Goal: Transaction & Acquisition: Purchase product/service

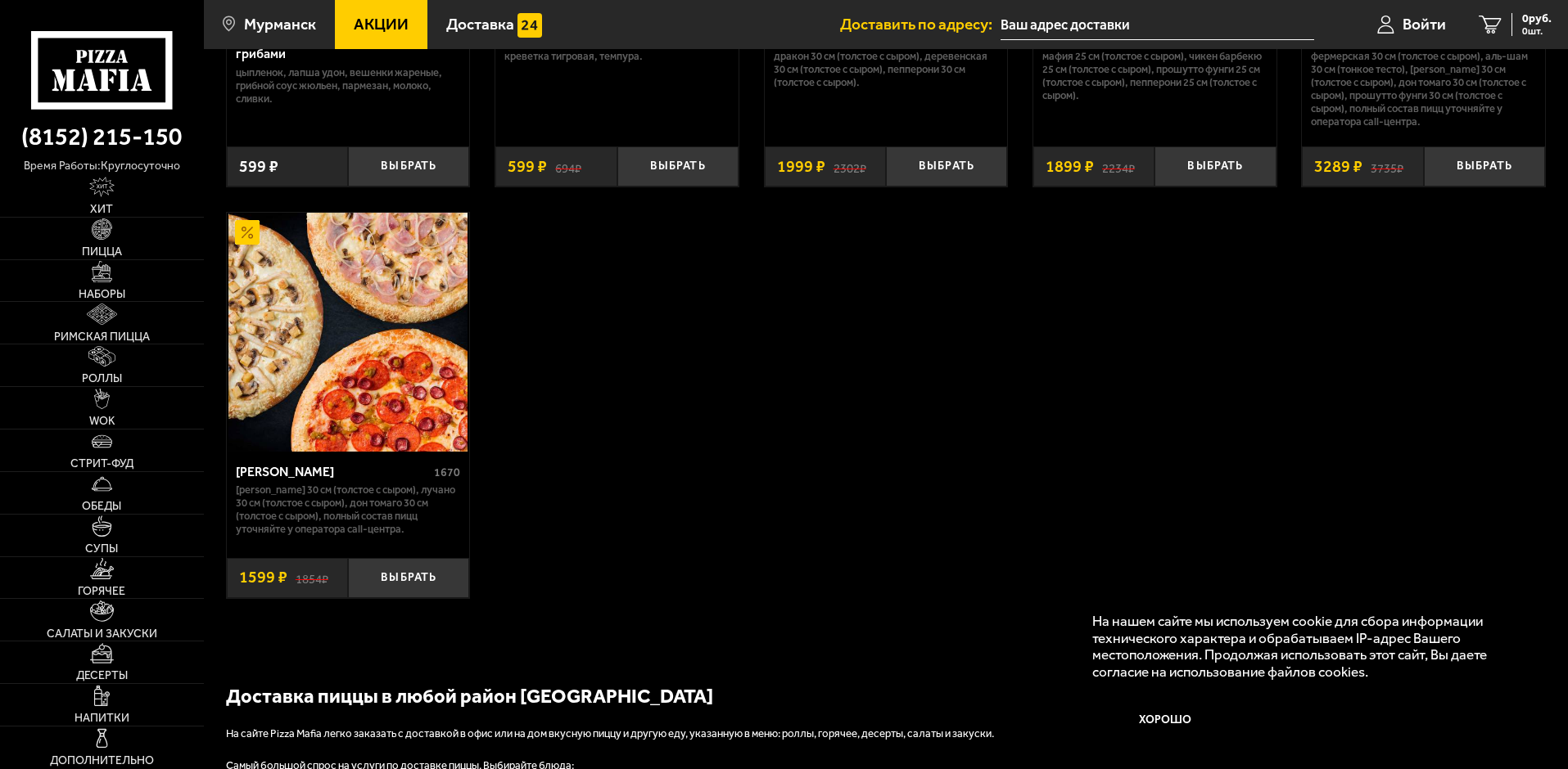
scroll to position [982, 0]
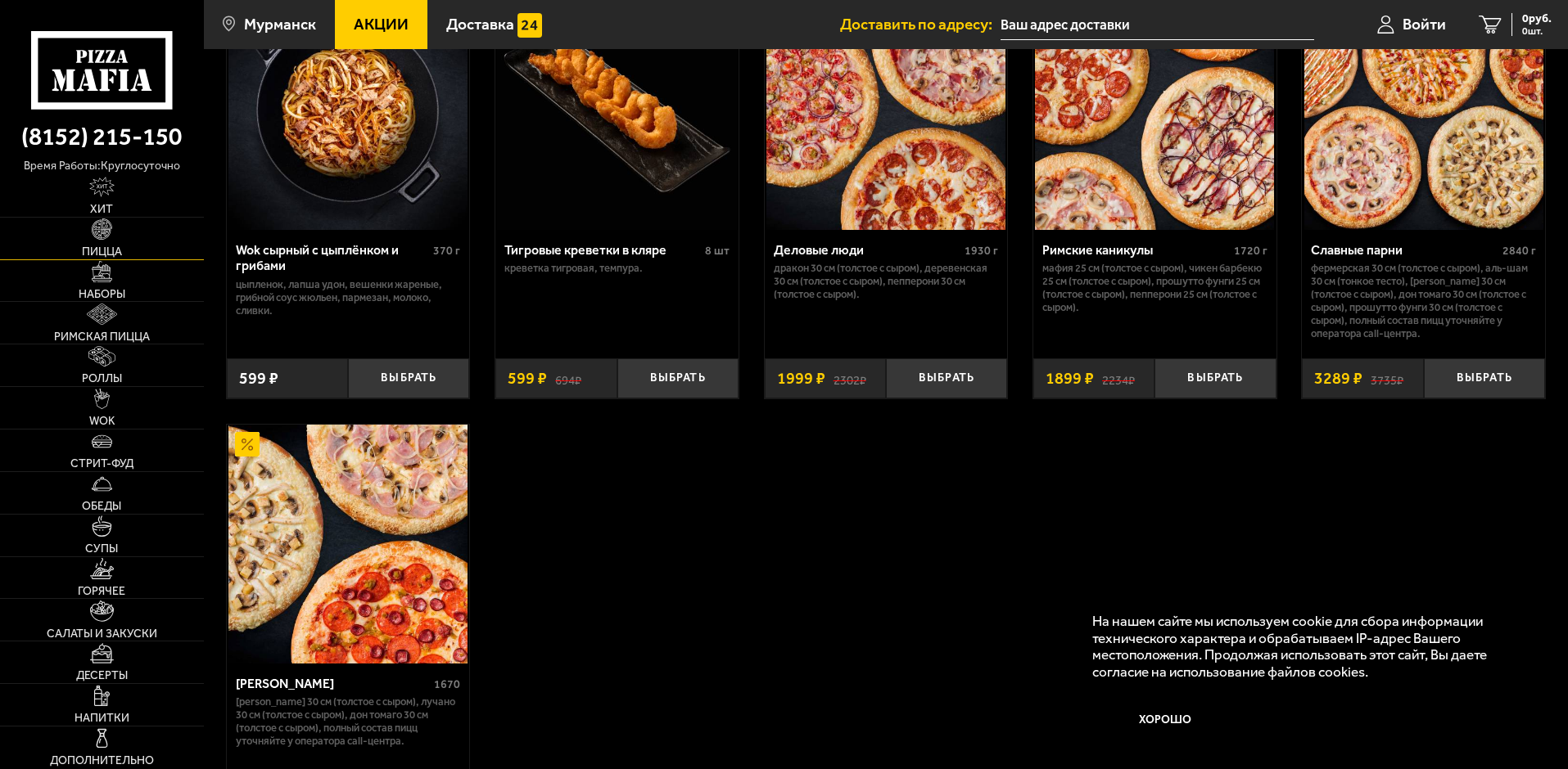
click at [105, 250] on span "Пицца" at bounding box center [101, 252] width 40 height 12
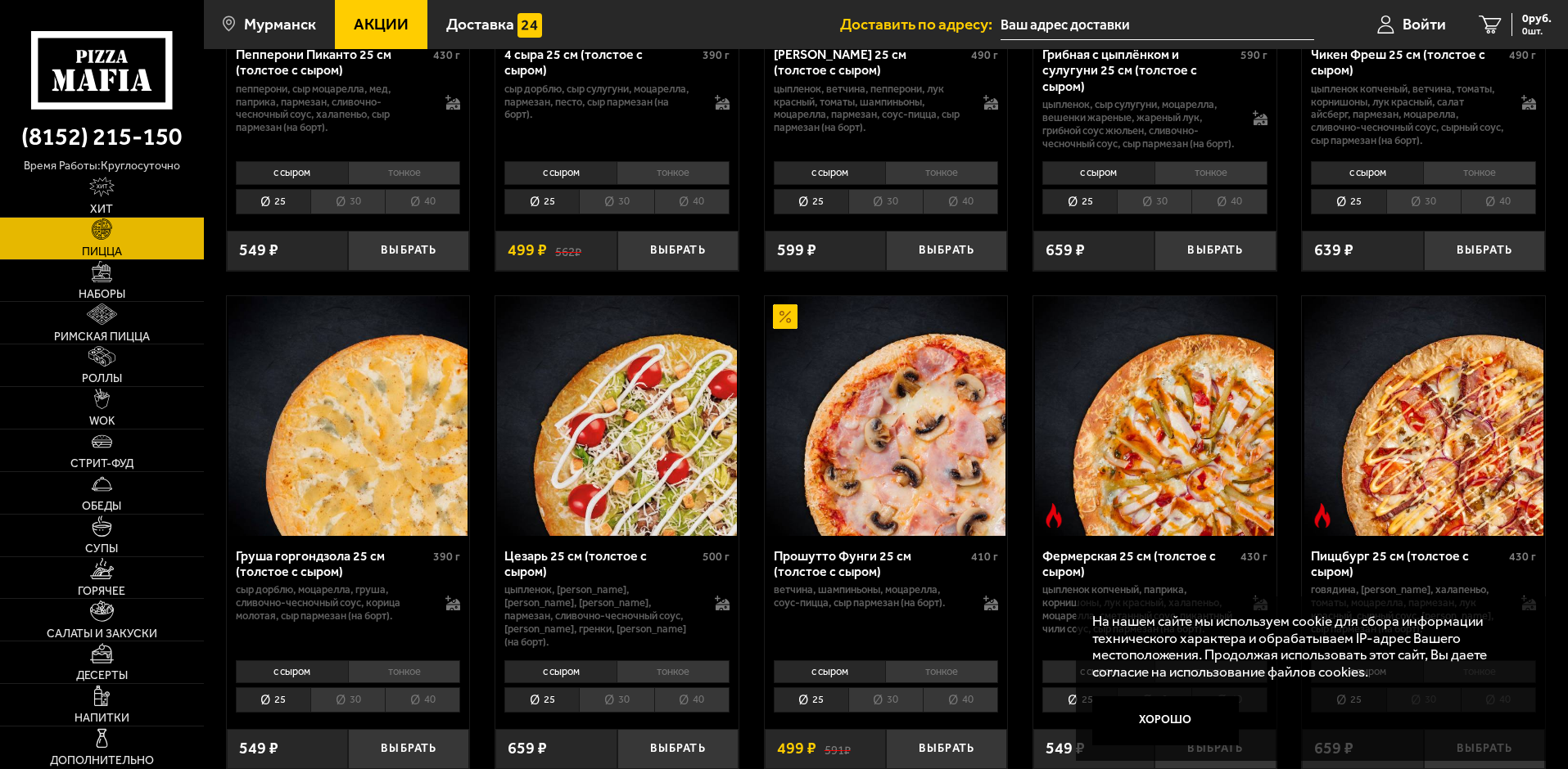
scroll to position [1473, 0]
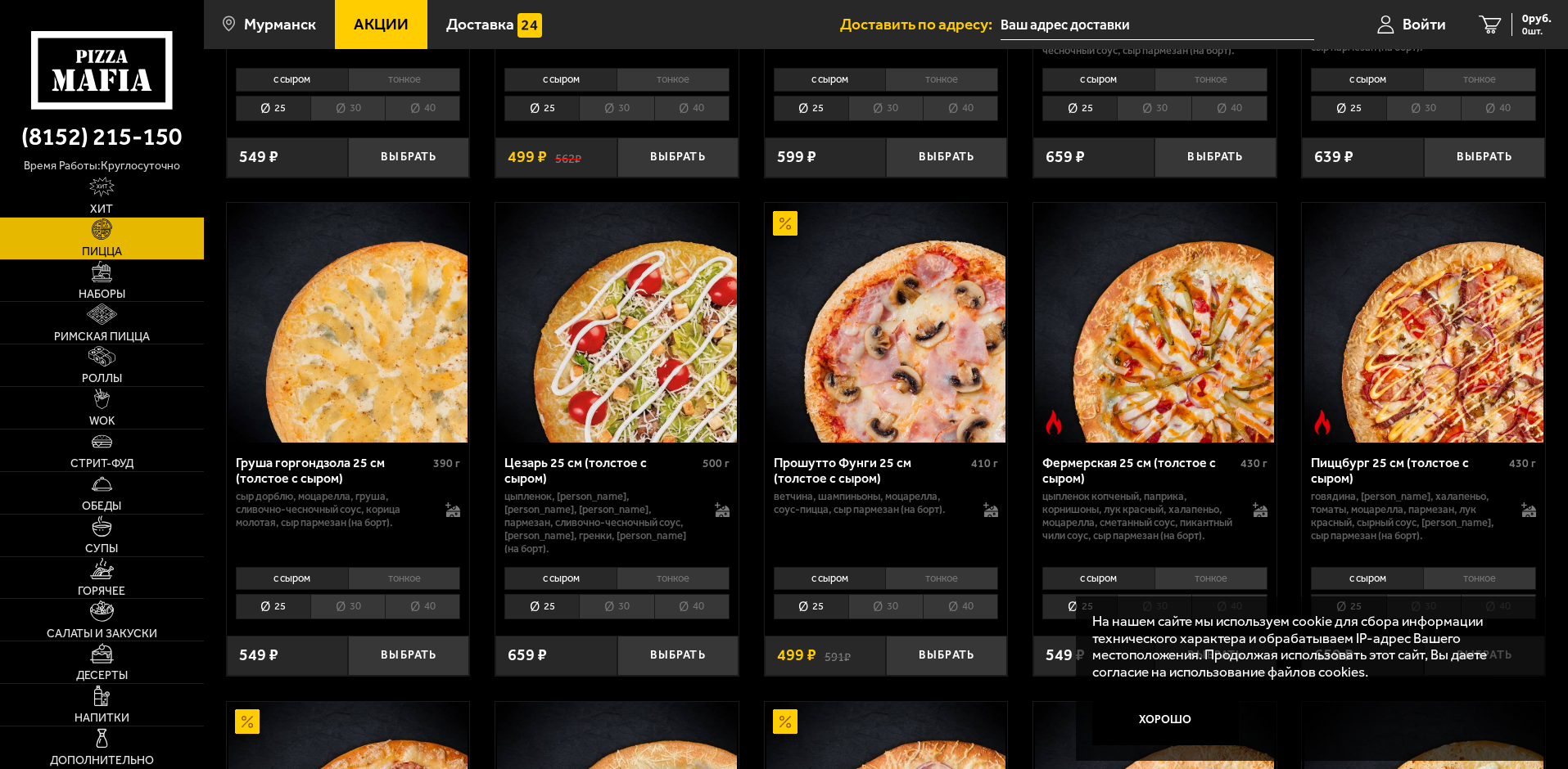
click at [882, 116] on li "30" at bounding box center [885, 108] width 75 height 25
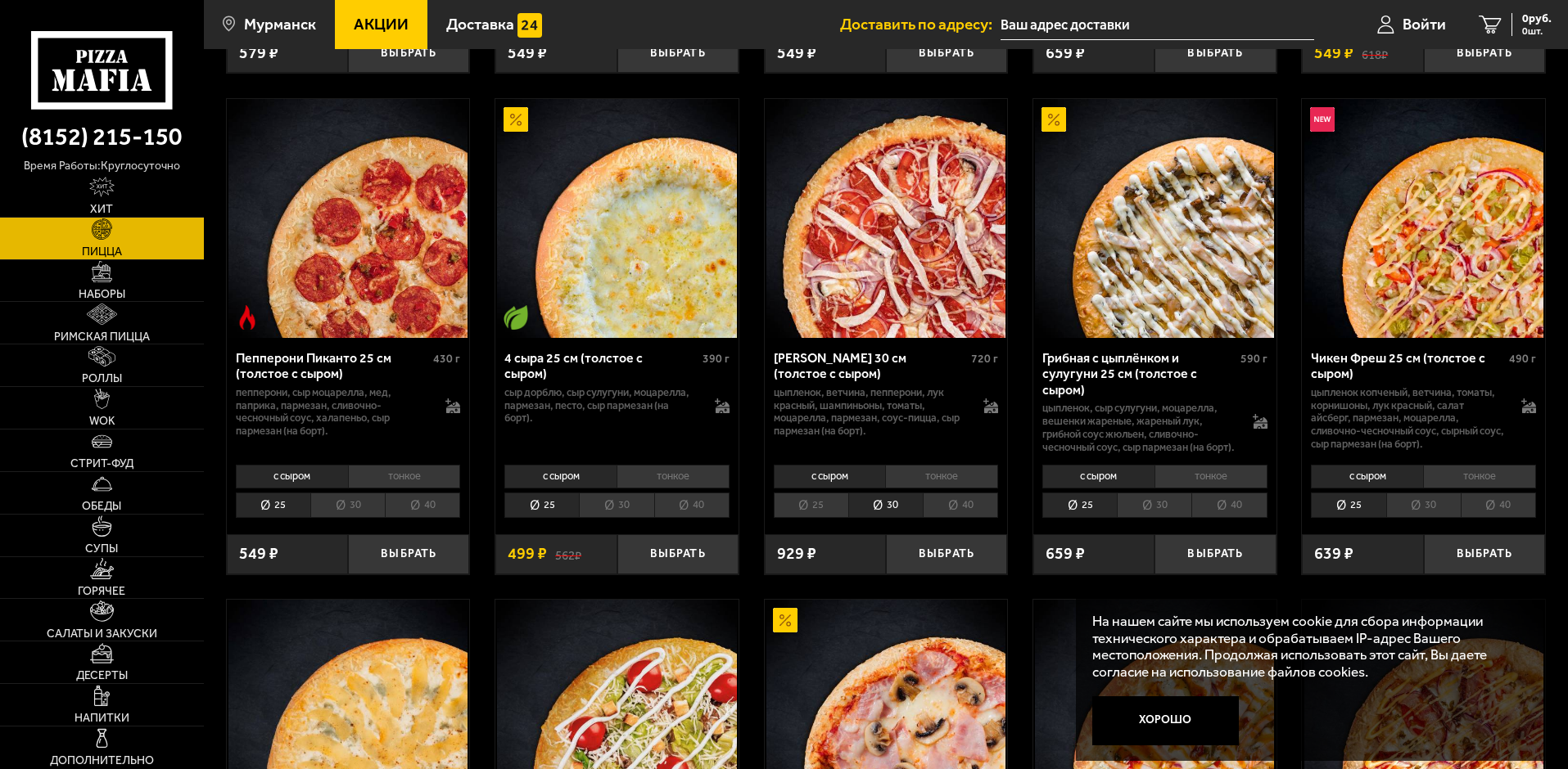
scroll to position [982, 0]
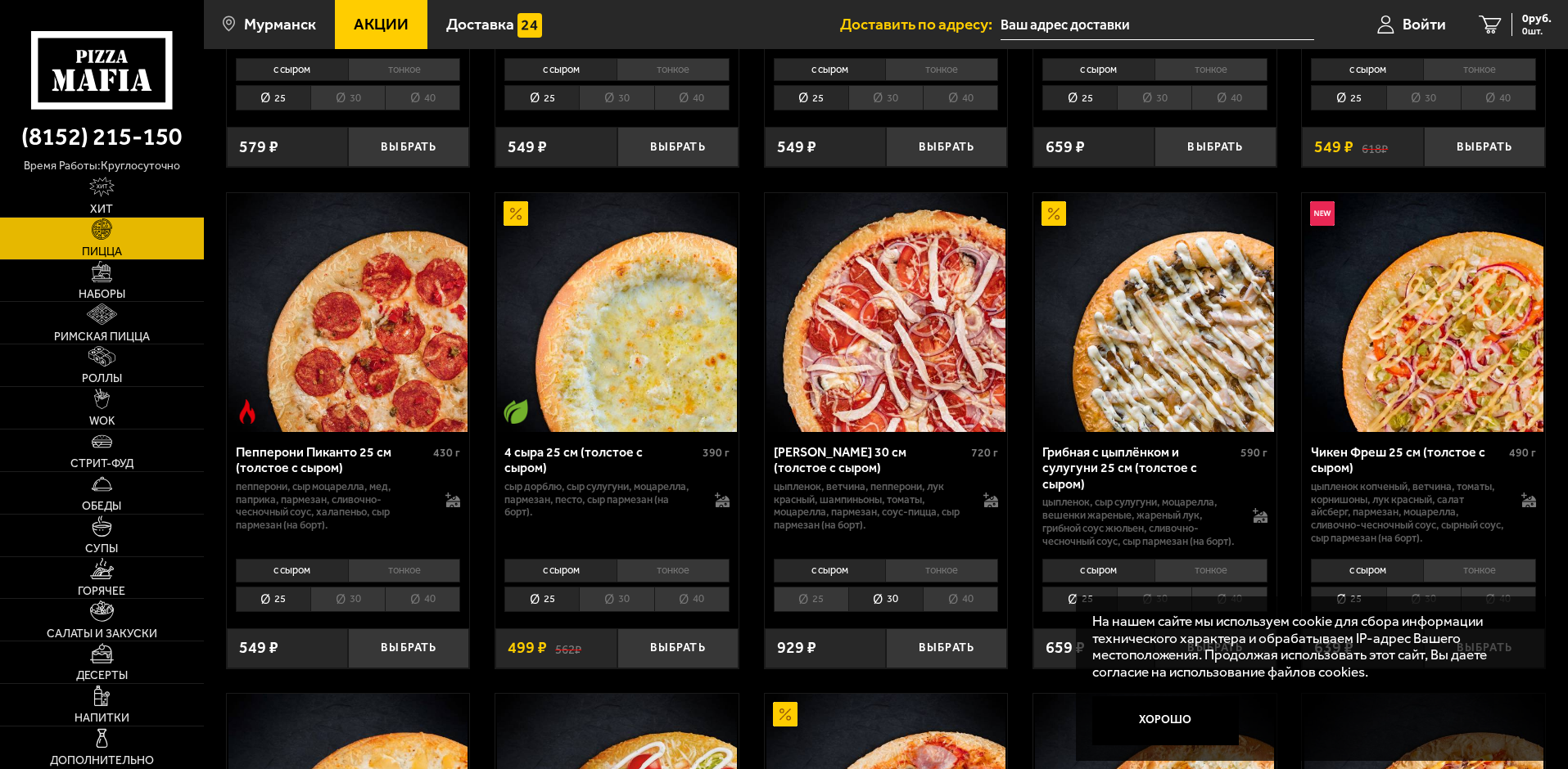
click at [360, 611] on li "30" at bounding box center [348, 600] width 75 height 25
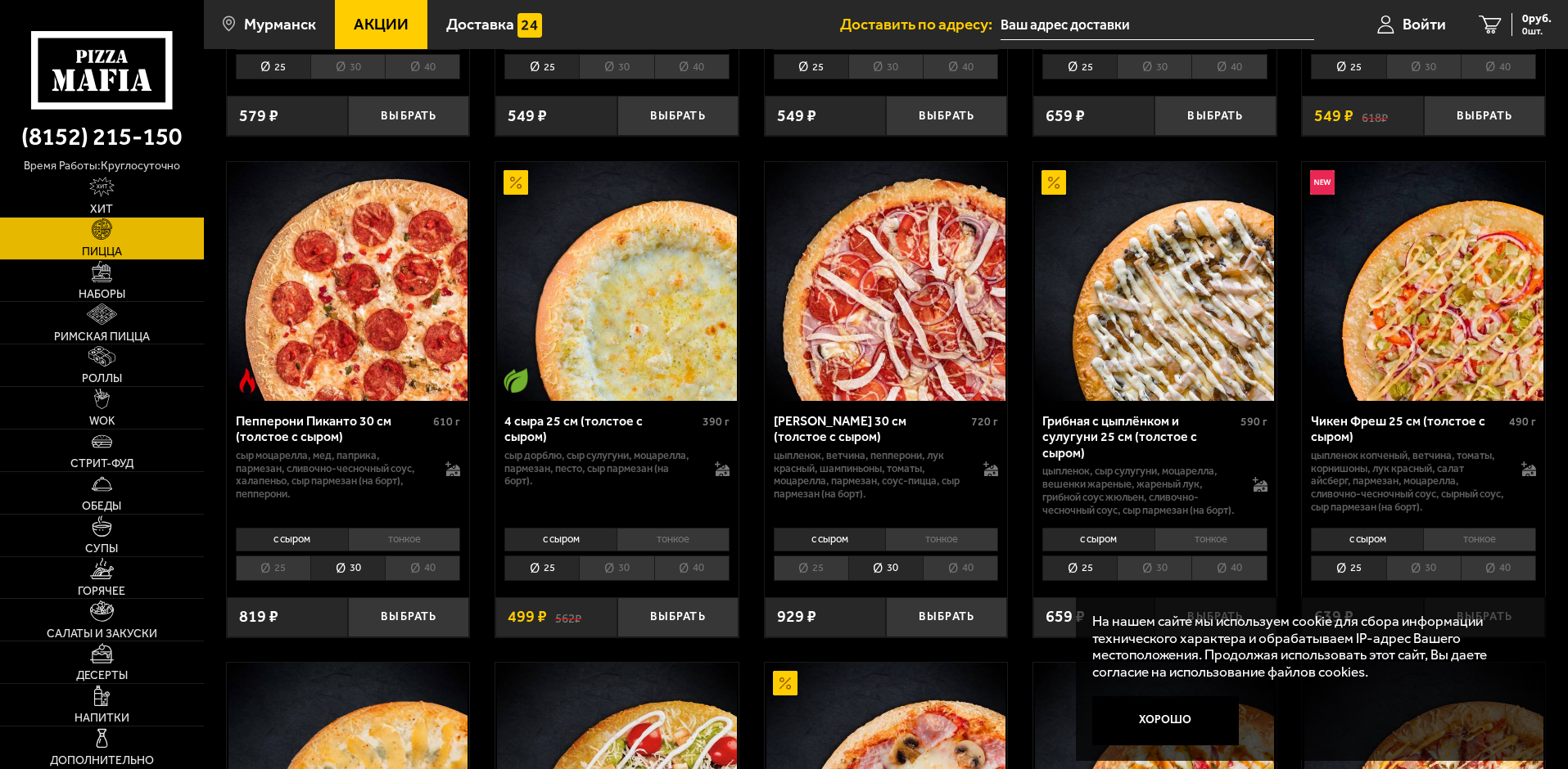
scroll to position [1146, 0]
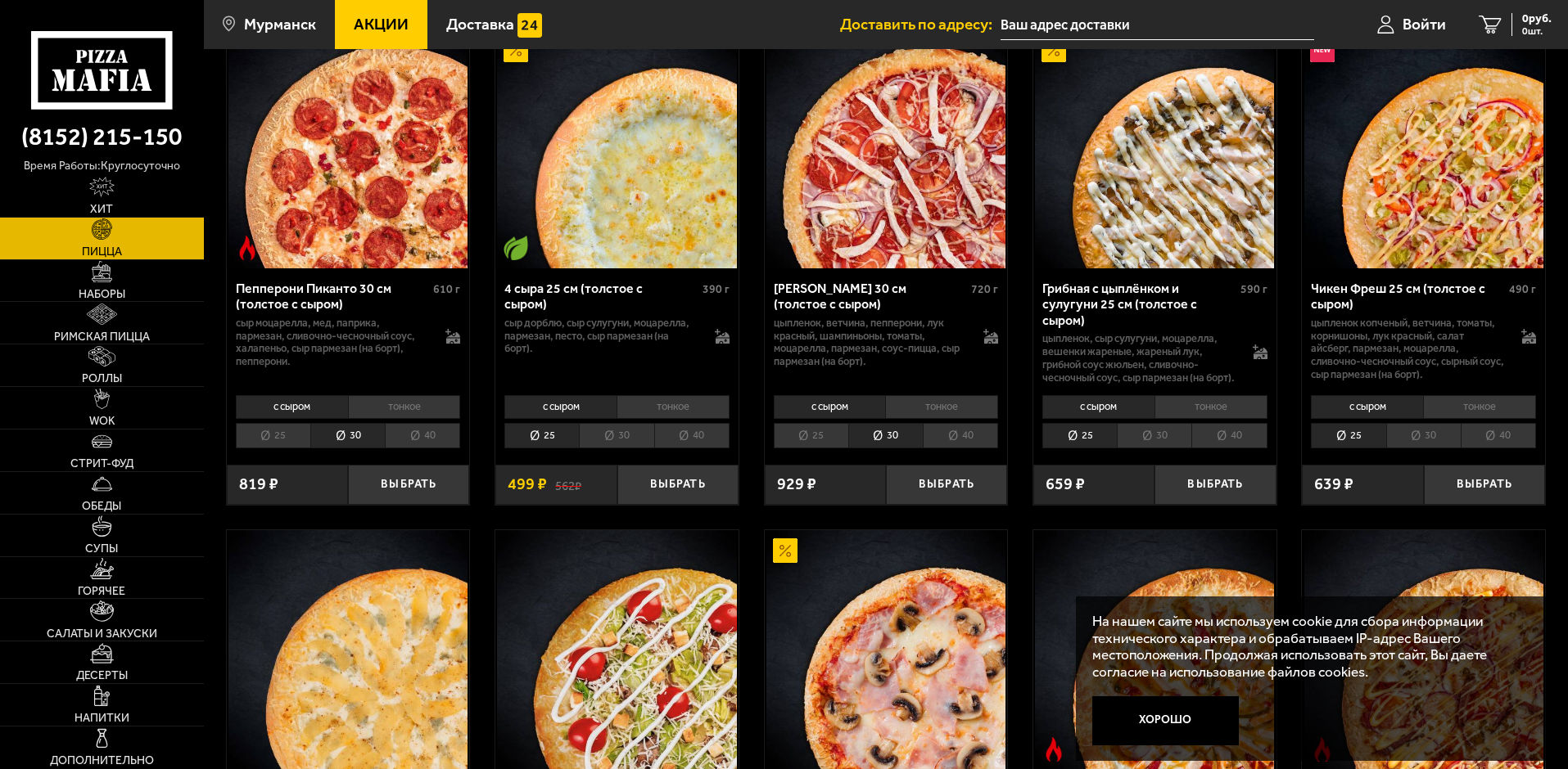
click at [290, 449] on li "25" at bounding box center [273, 436] width 75 height 25
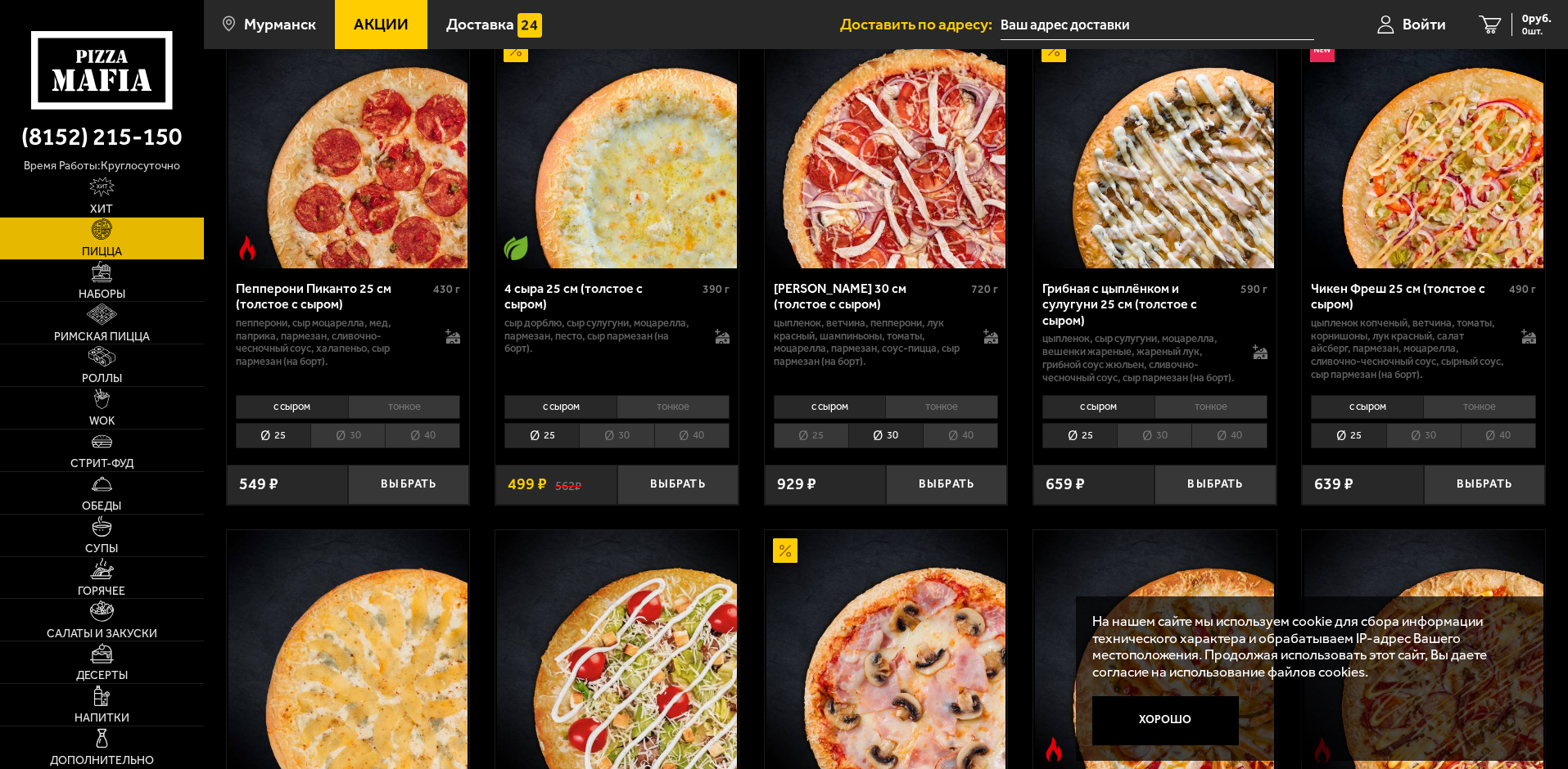
click at [353, 449] on li "30" at bounding box center [348, 436] width 75 height 25
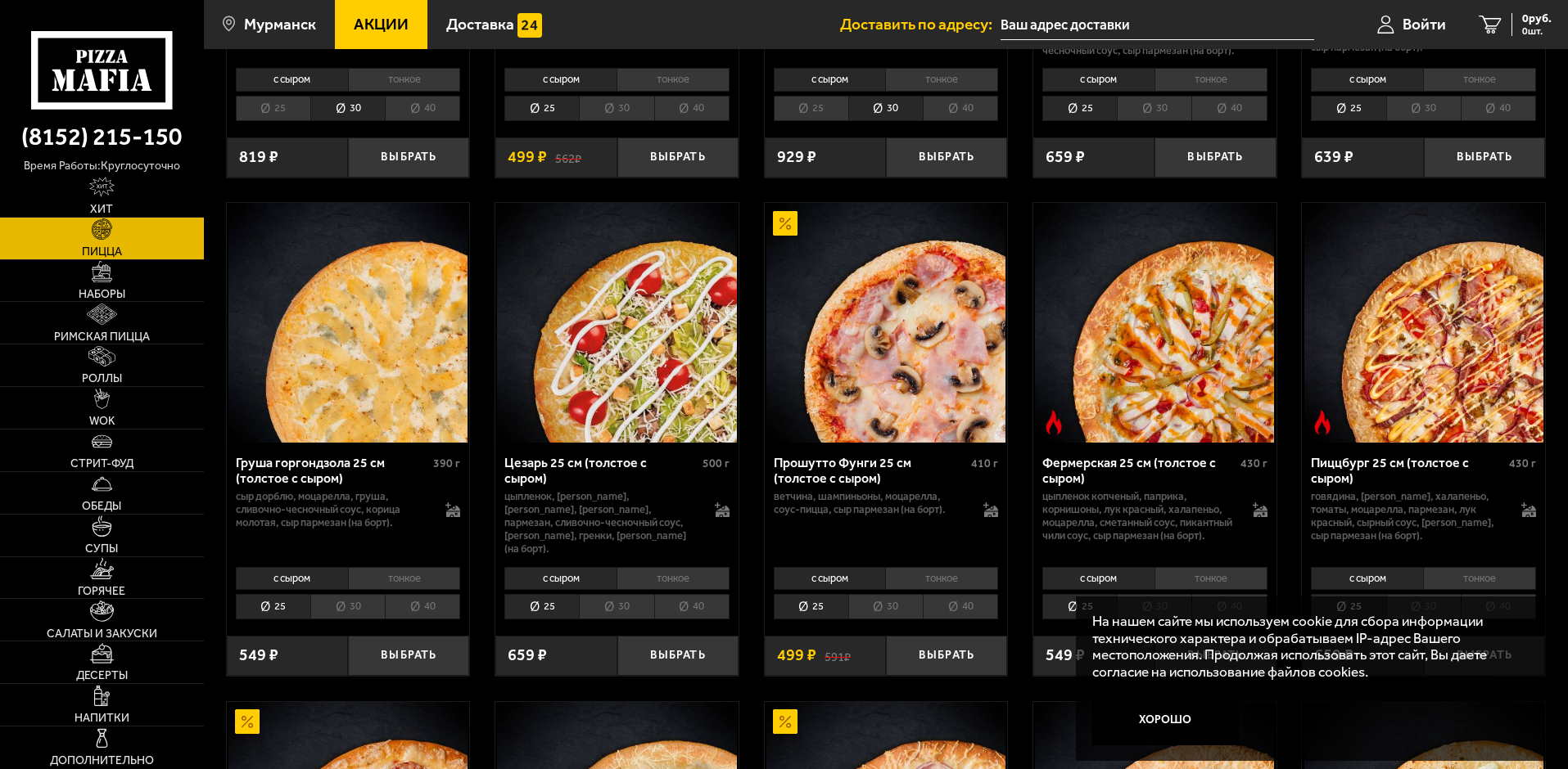
scroll to position [1964, 0]
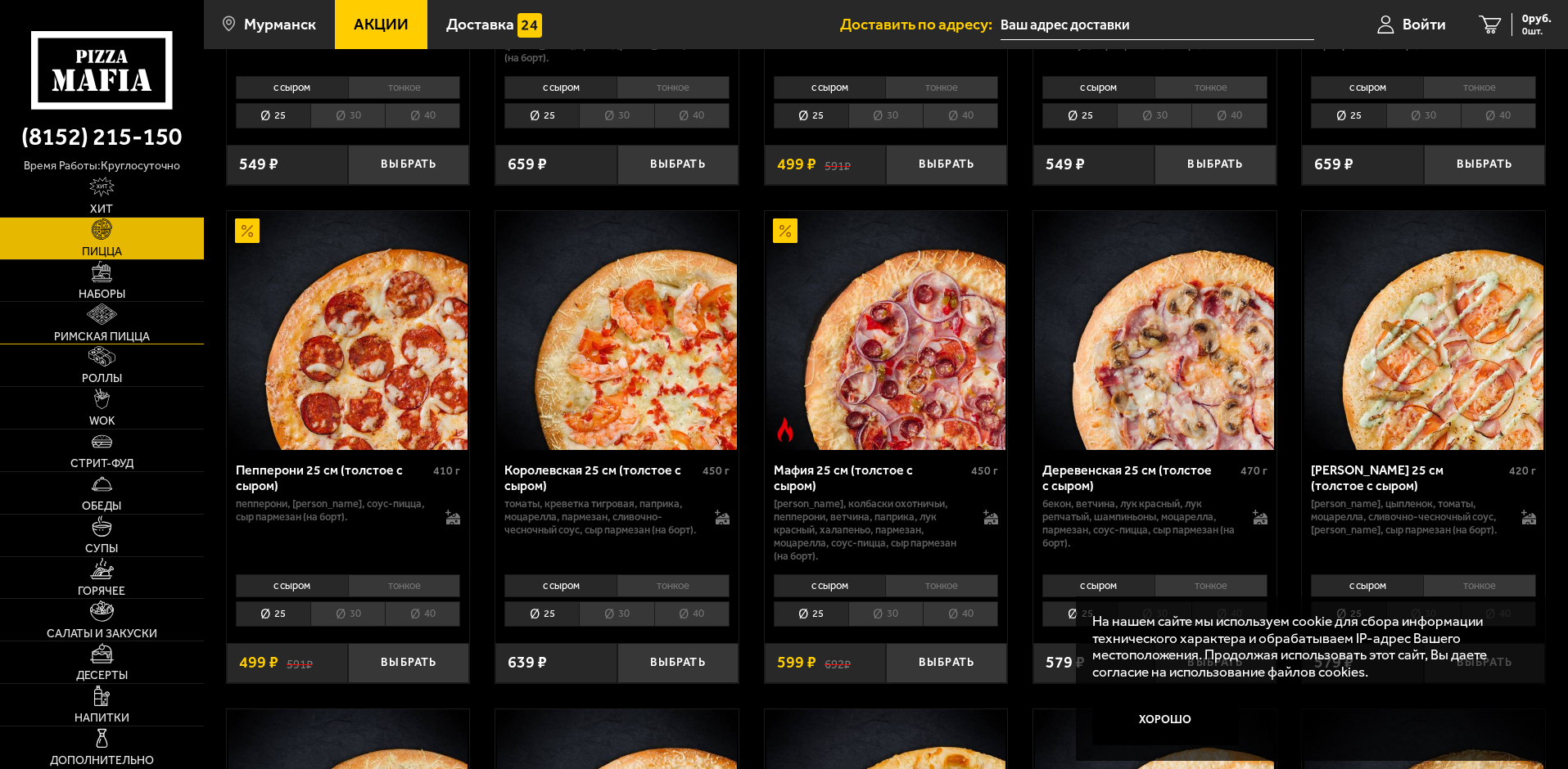
click at [98, 311] on img at bounding box center [101, 313] width 29 height 20
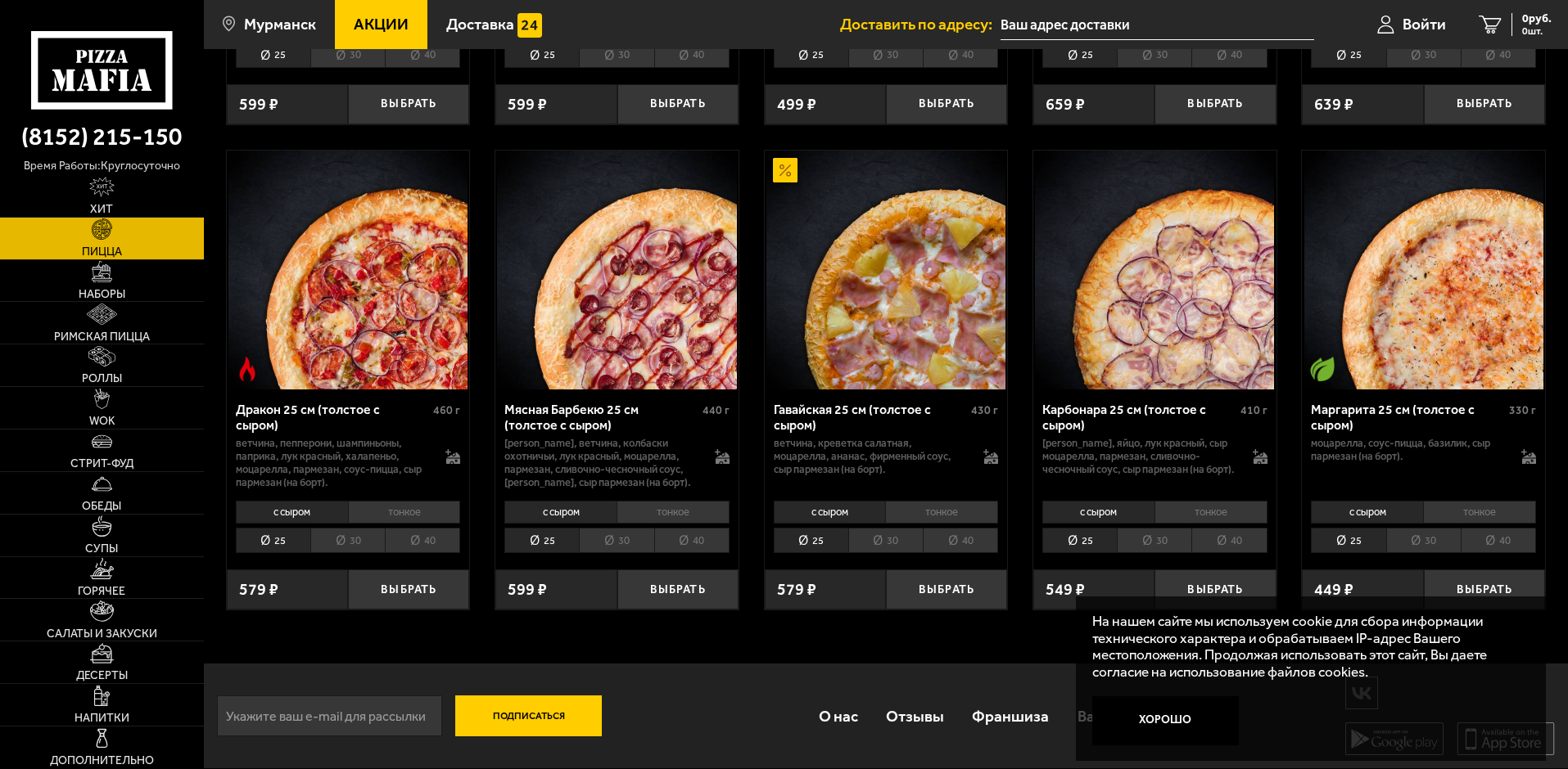
scroll to position [2948, 0]
